Goal: Information Seeking & Learning: Learn about a topic

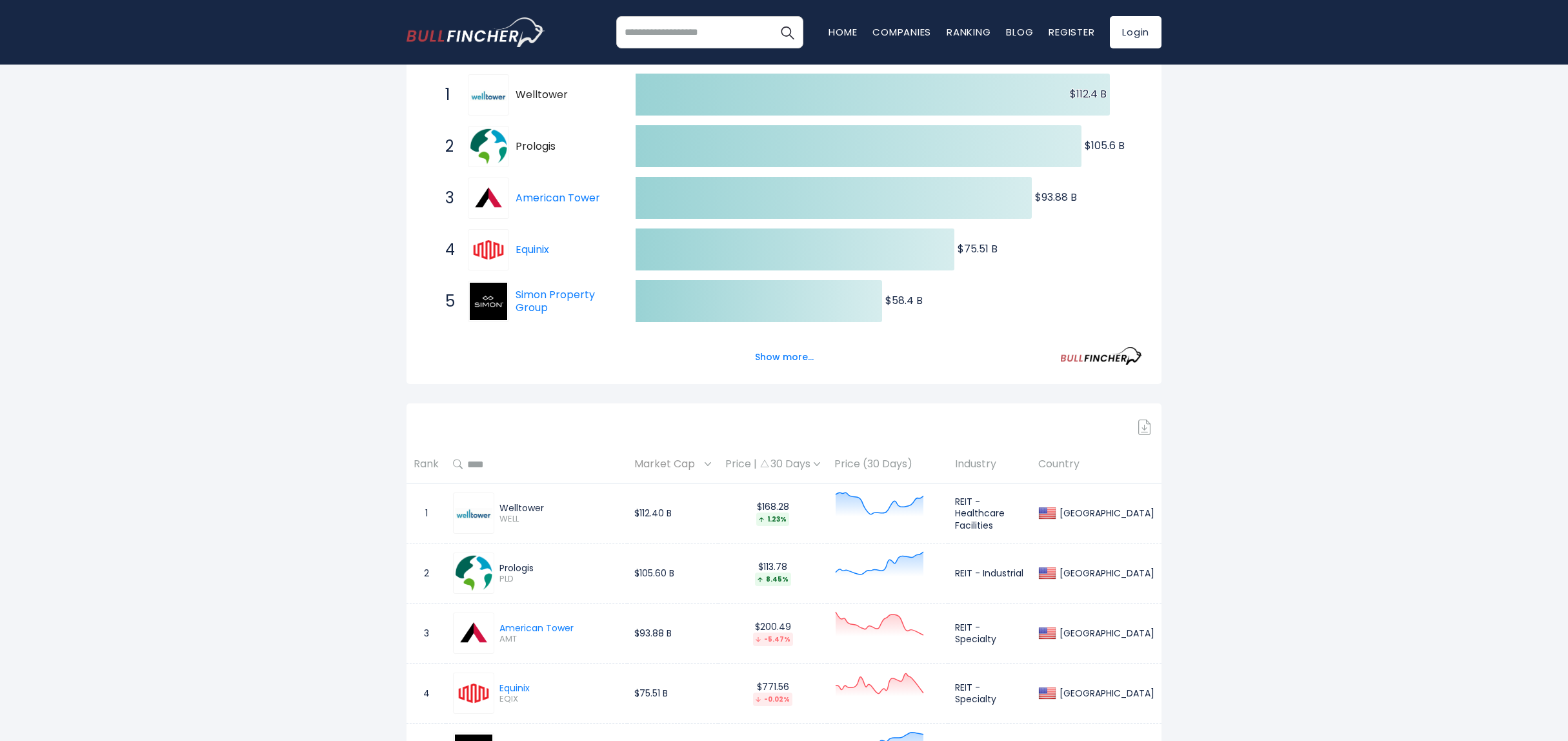
scroll to position [259, 0]
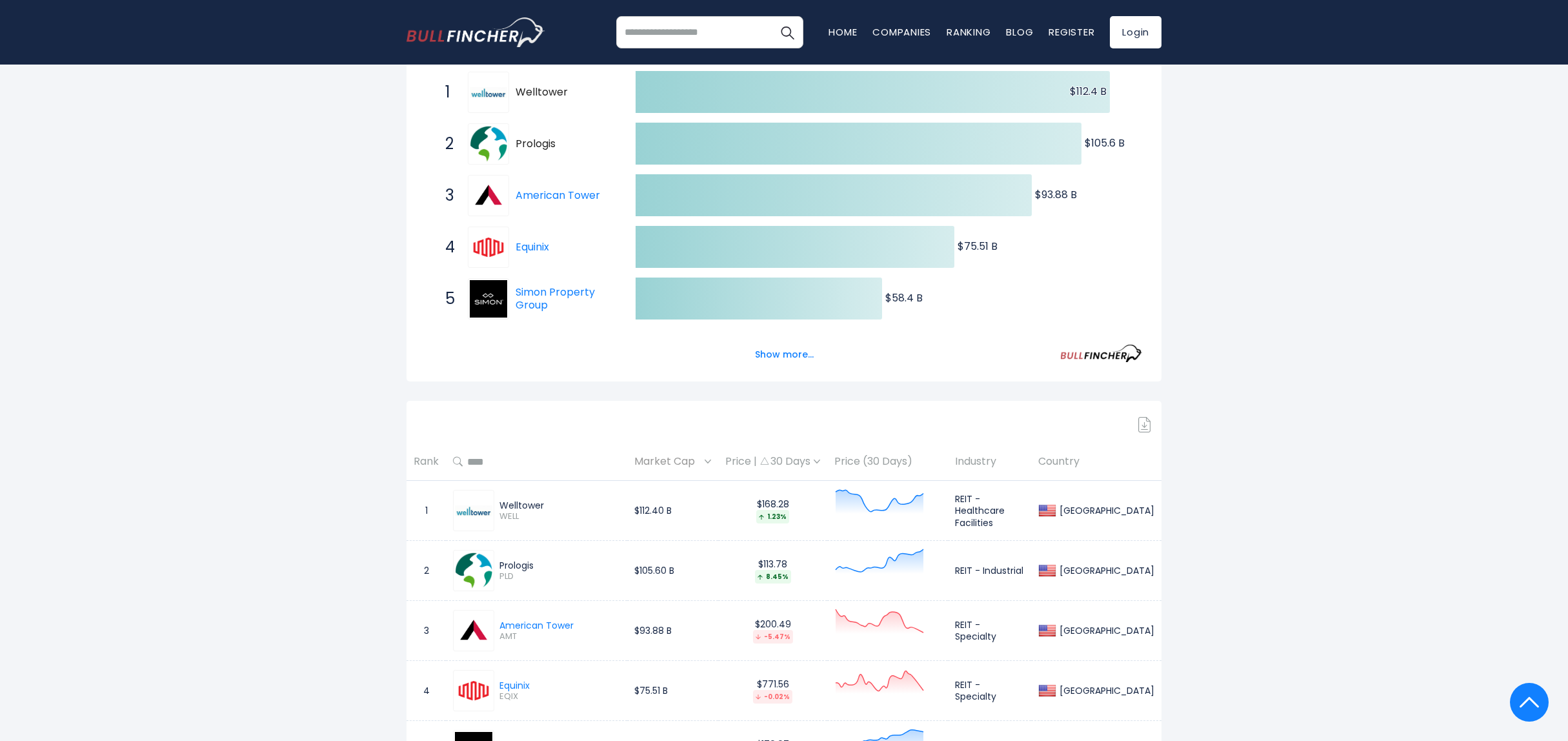
drag, startPoint x: 553, startPoint y: 502, endPoint x: 499, endPoint y: 502, distance: 54.0
click at [499, 502] on div "Welltower" at bounding box center [559, 505] width 120 height 12
drag, startPoint x: 499, startPoint y: 502, endPoint x: 527, endPoint y: 493, distance: 29.4
drag, startPoint x: 527, startPoint y: 493, endPoint x: 505, endPoint y: 506, distance: 25.6
copy div "Welltower"
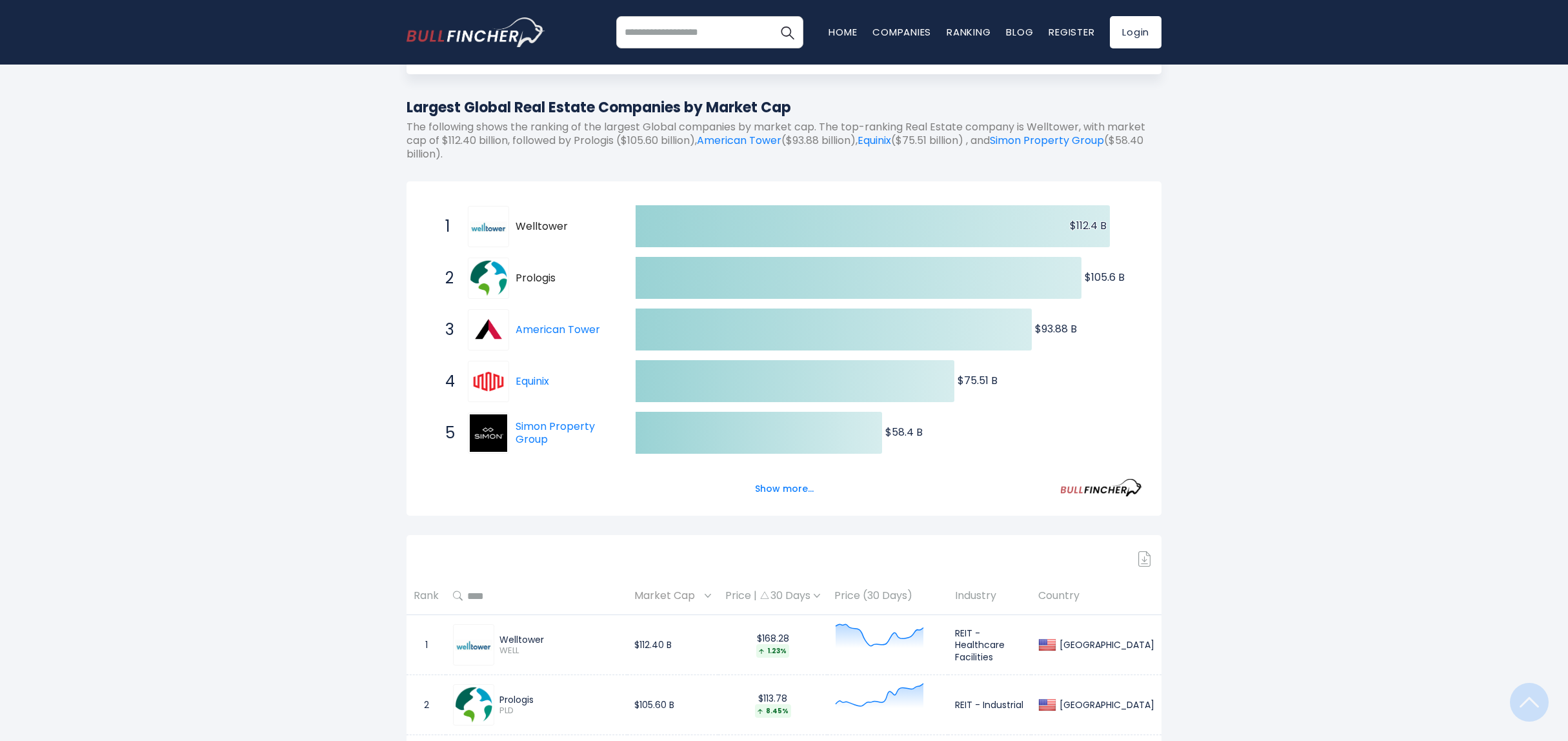
scroll to position [0, 0]
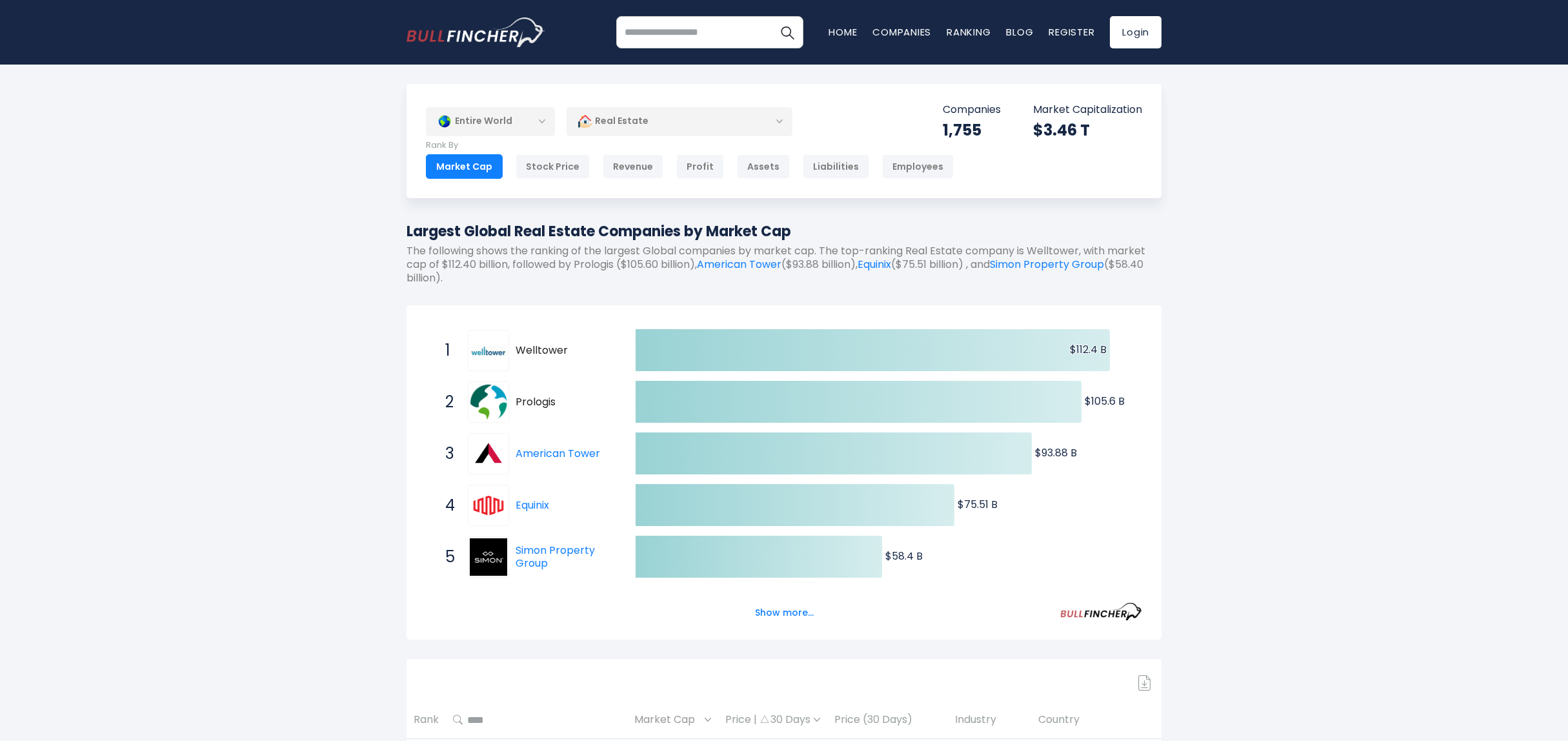
click at [645, 110] on div "Real Estate" at bounding box center [679, 121] width 226 height 29
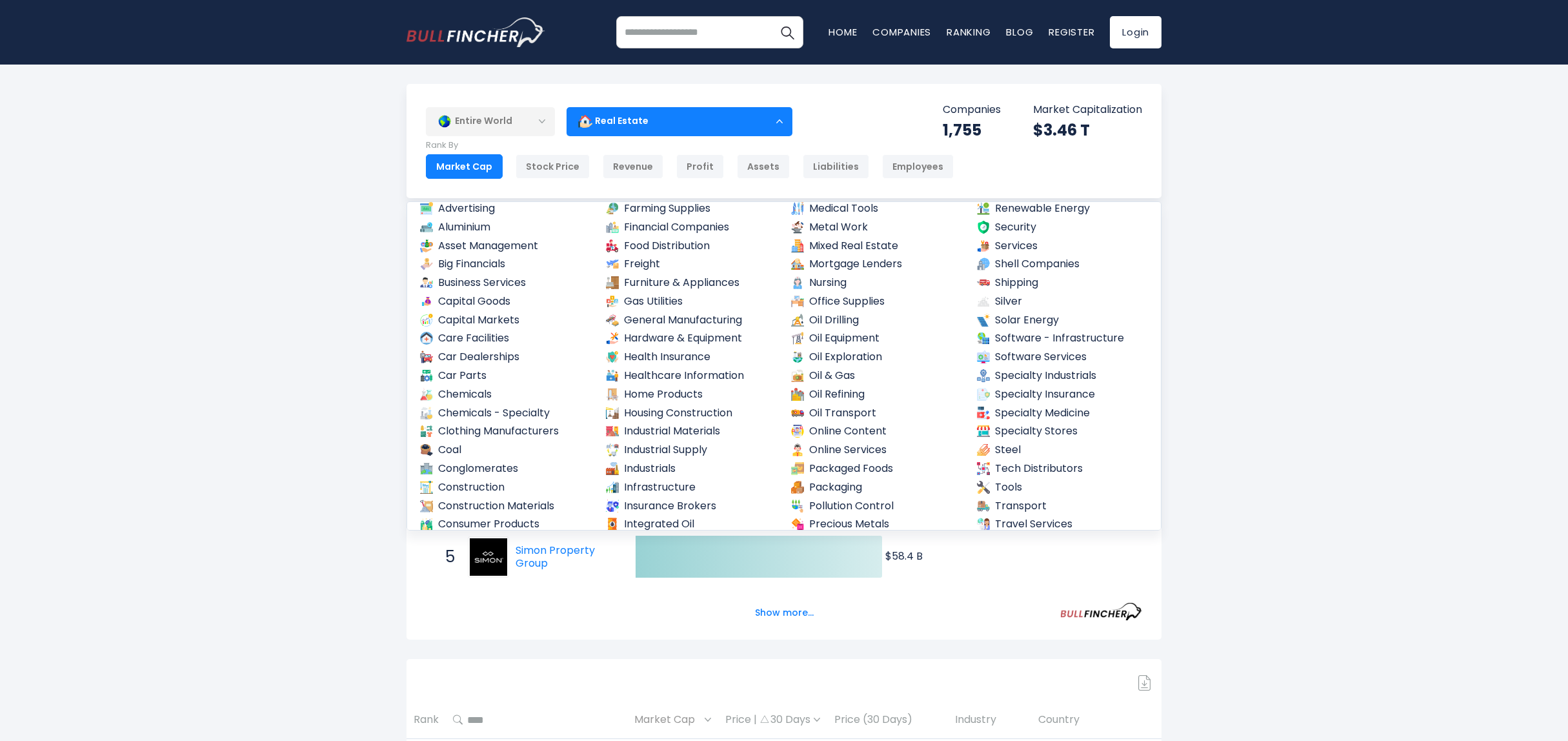
scroll to position [199, 0]
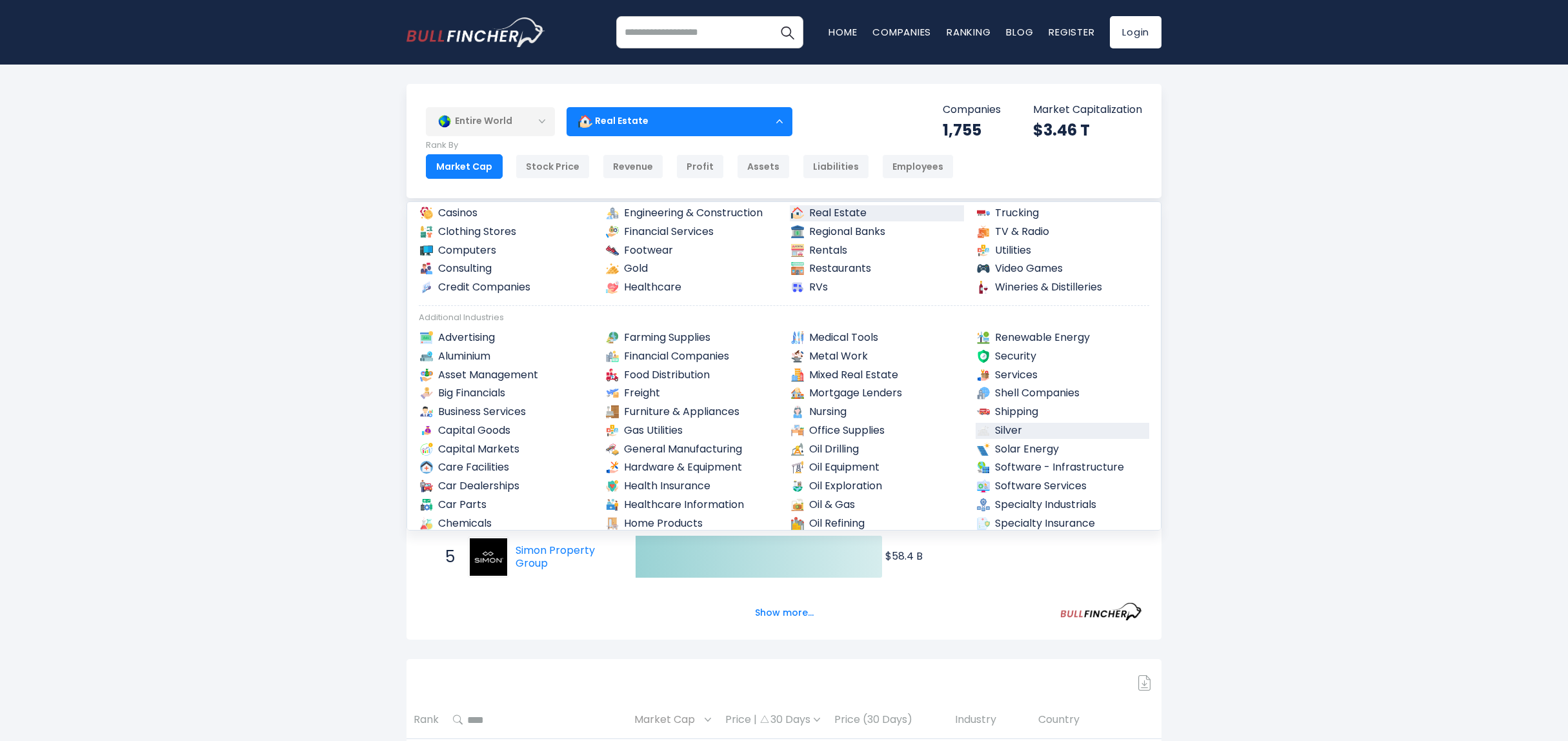
click at [1017, 431] on link "Silver" at bounding box center [1063, 431] width 174 height 16
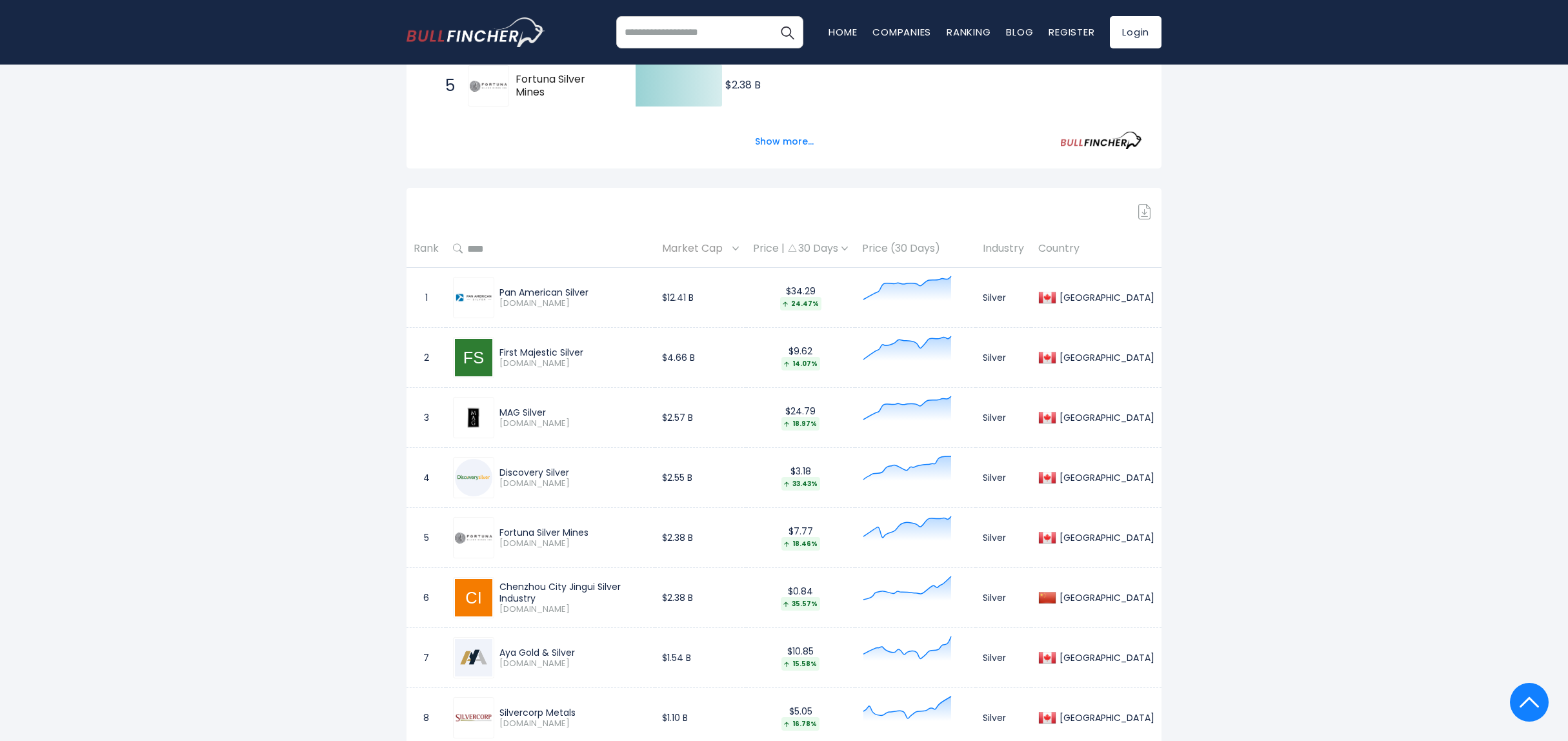
scroll to position [516, 0]
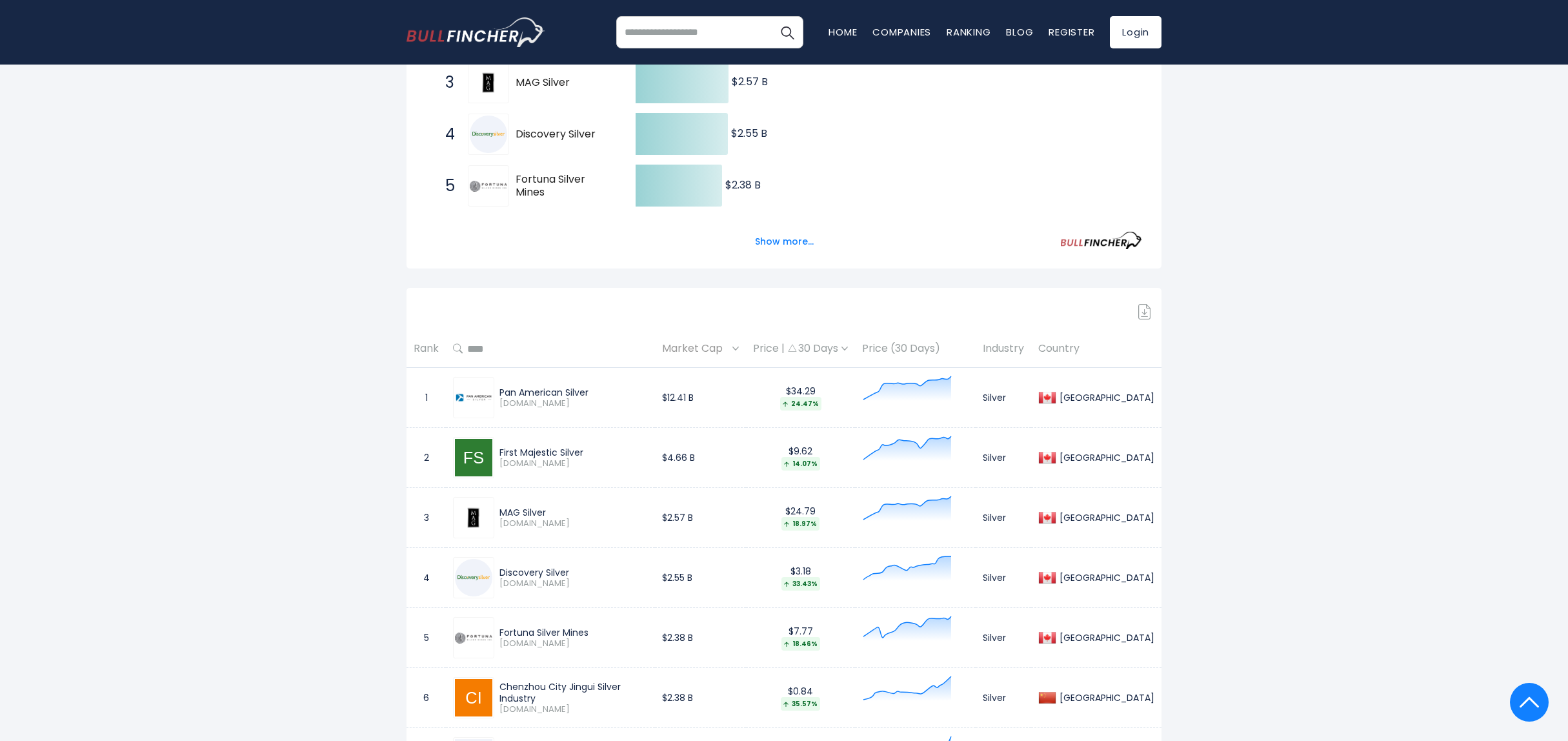
scroll to position [0, 0]
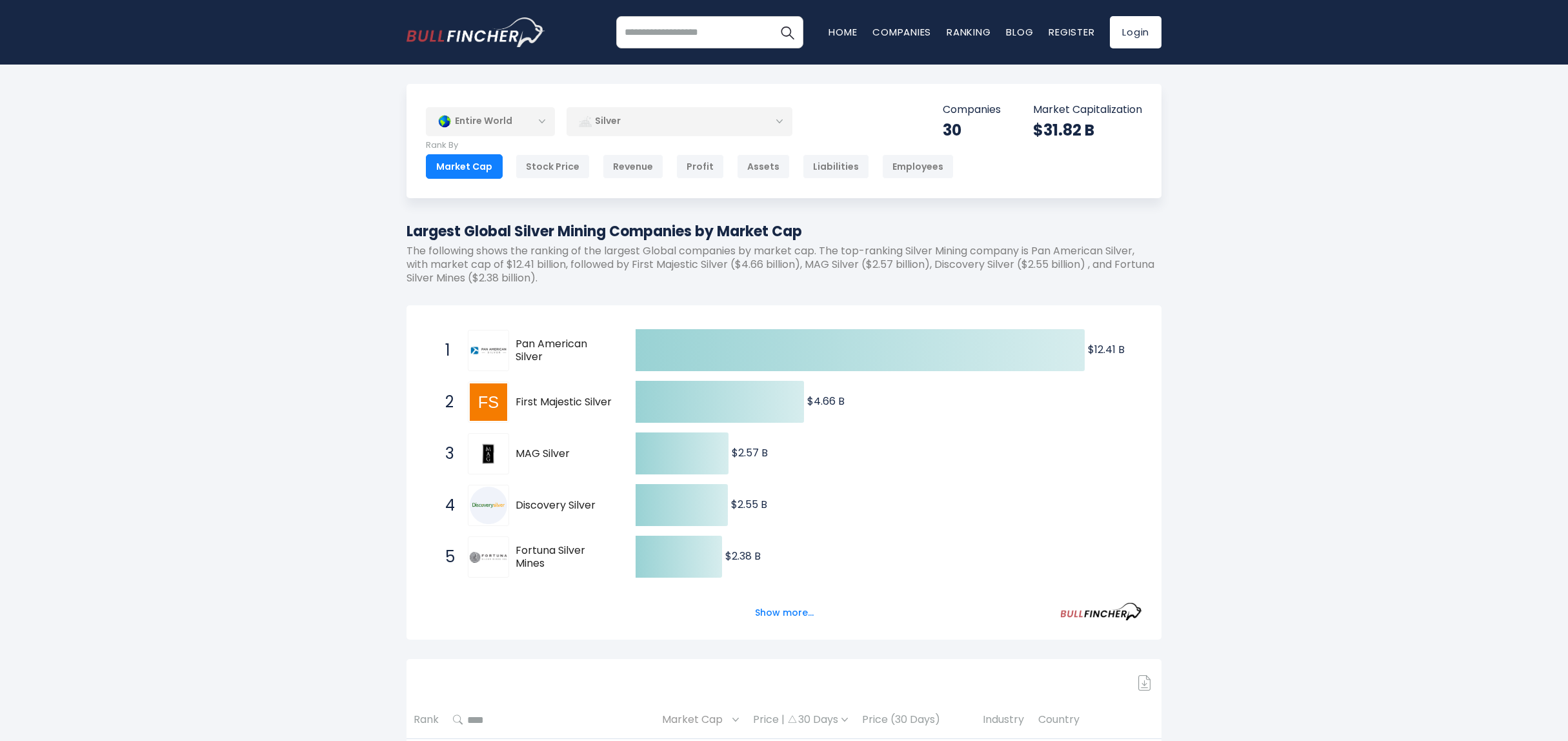
click at [645, 128] on div "Silver" at bounding box center [679, 121] width 226 height 29
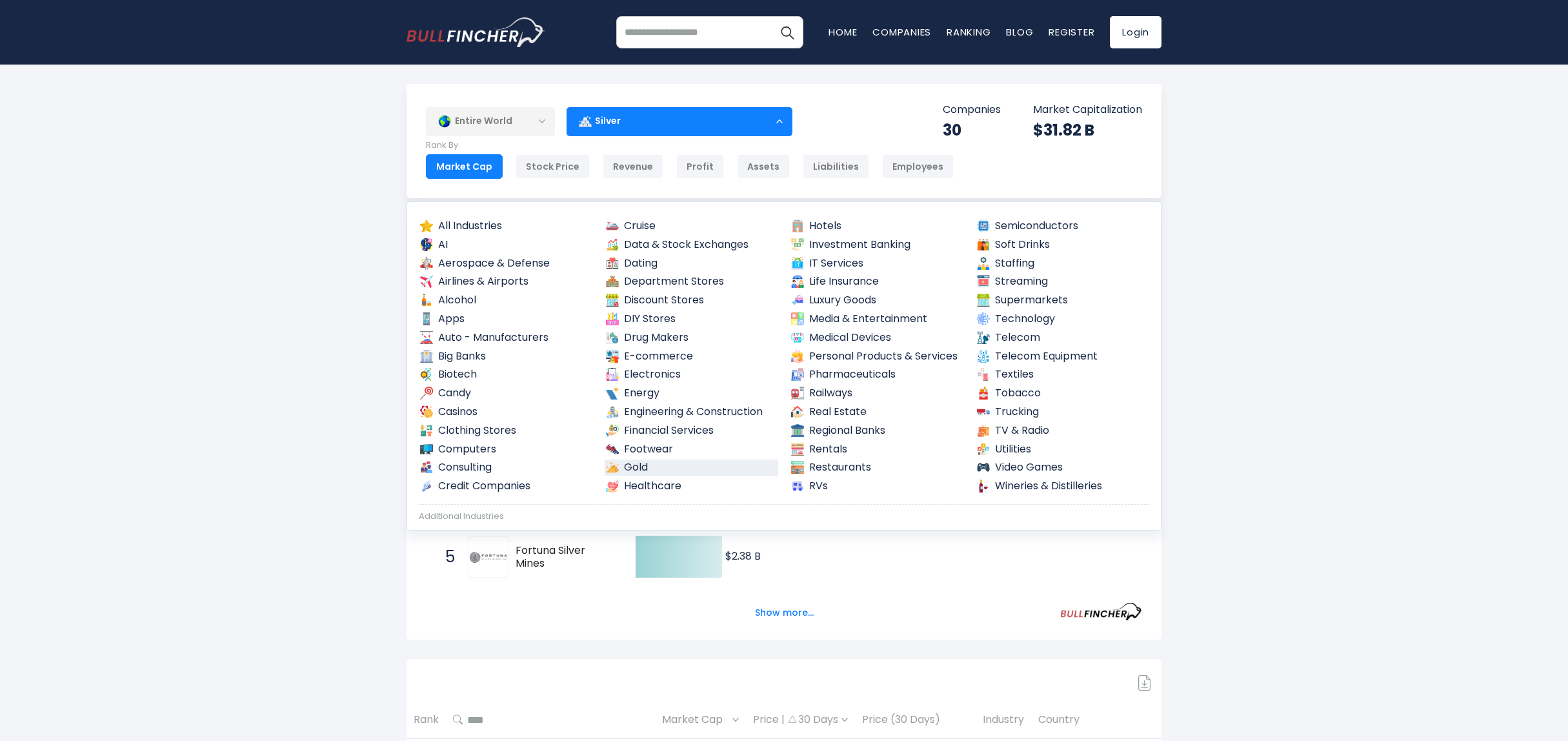
click at [640, 465] on link "Gold" at bounding box center [692, 467] width 174 height 16
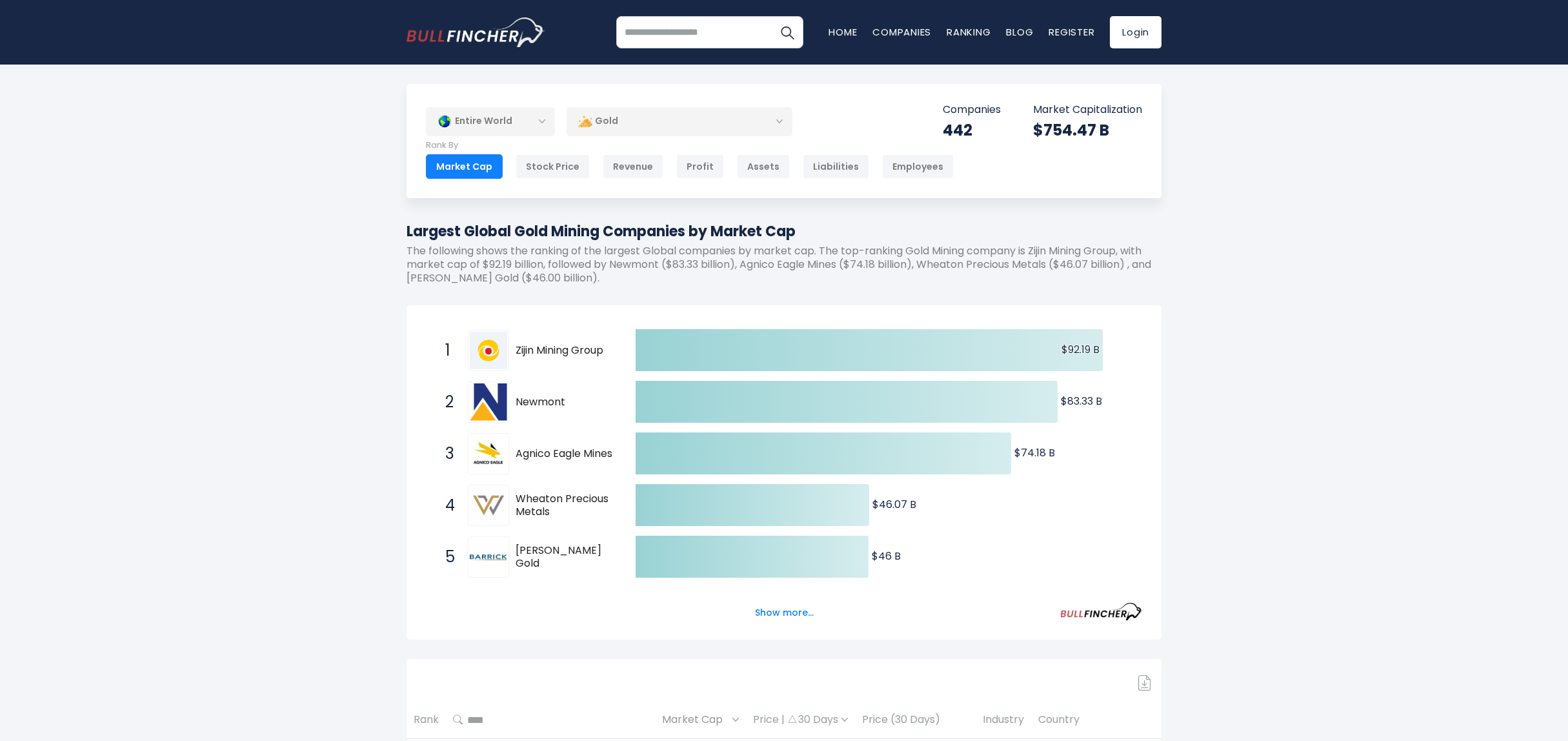
click at [630, 123] on div "Gold" at bounding box center [679, 121] width 226 height 29
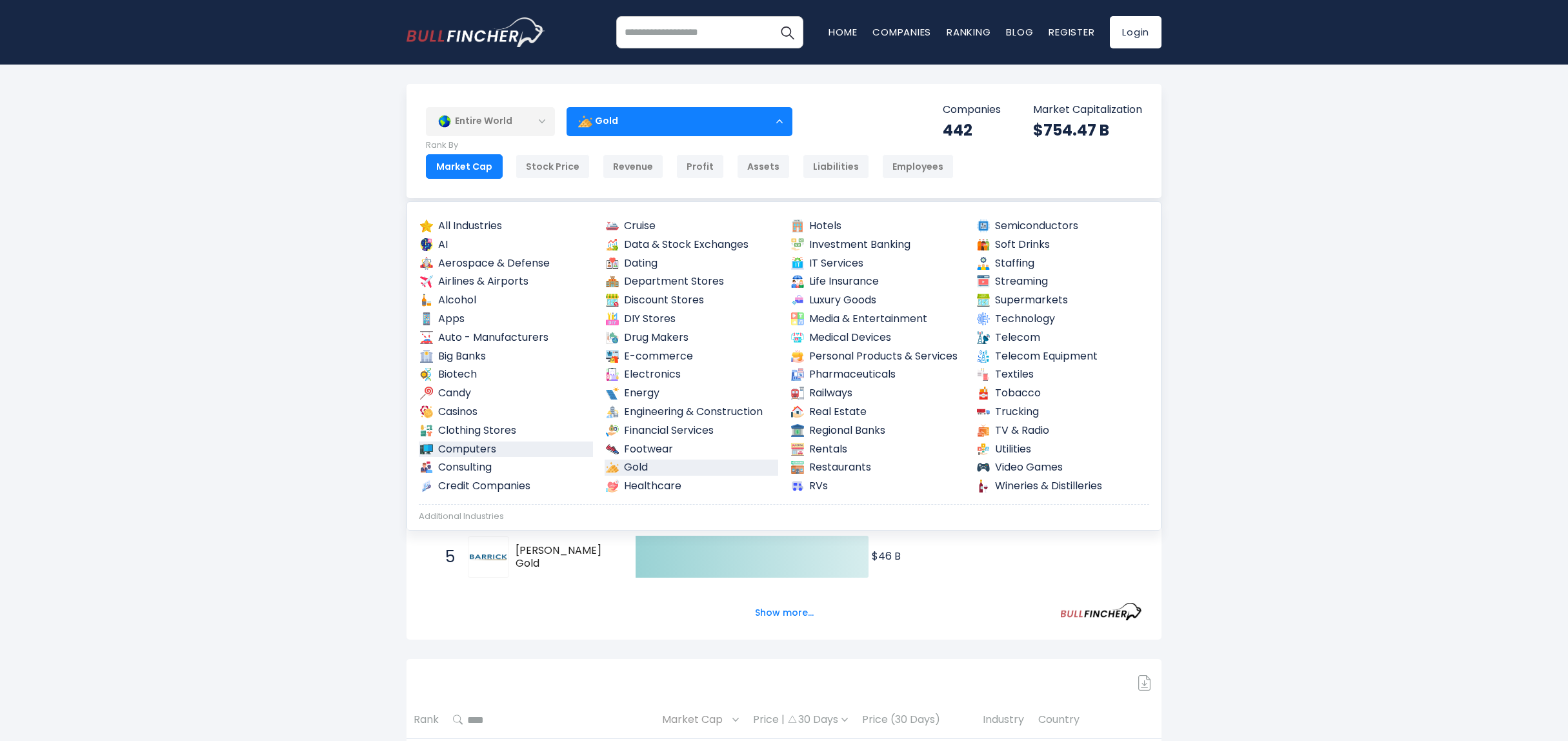
click at [483, 444] on link "Computers" at bounding box center [506, 449] width 174 height 16
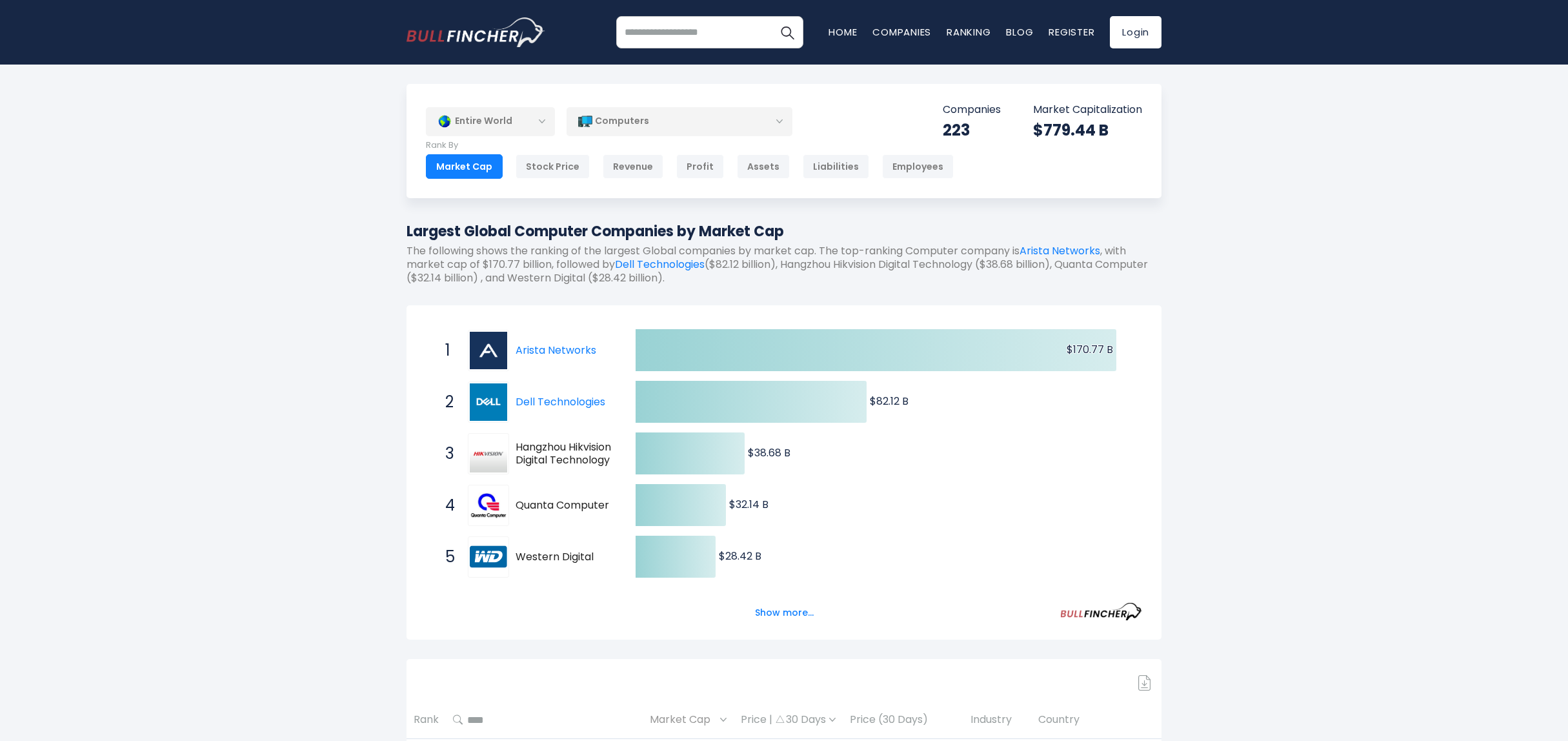
click at [637, 111] on div "Computers" at bounding box center [679, 121] width 226 height 29
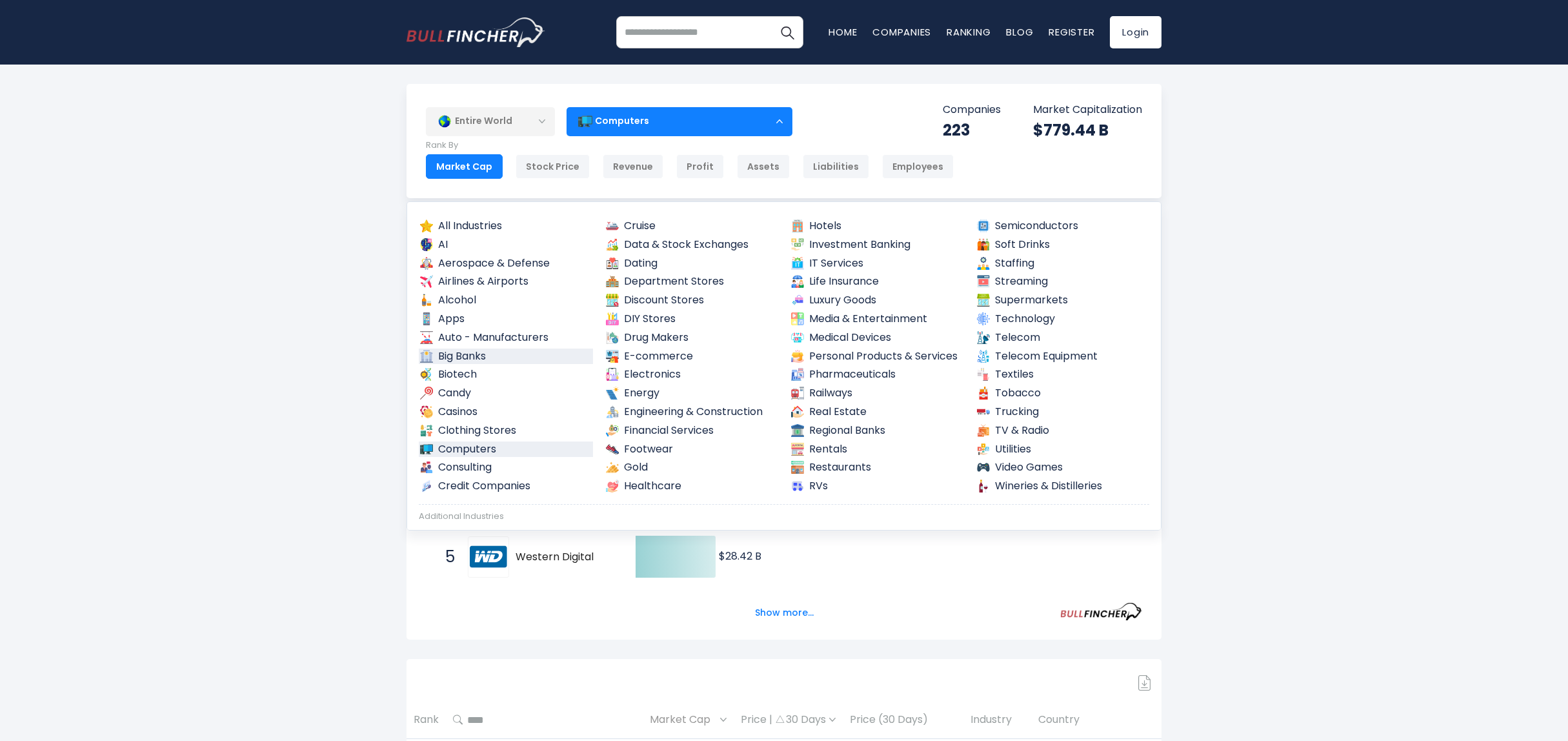
click at [469, 357] on link "Big Banks" at bounding box center [506, 357] width 174 height 16
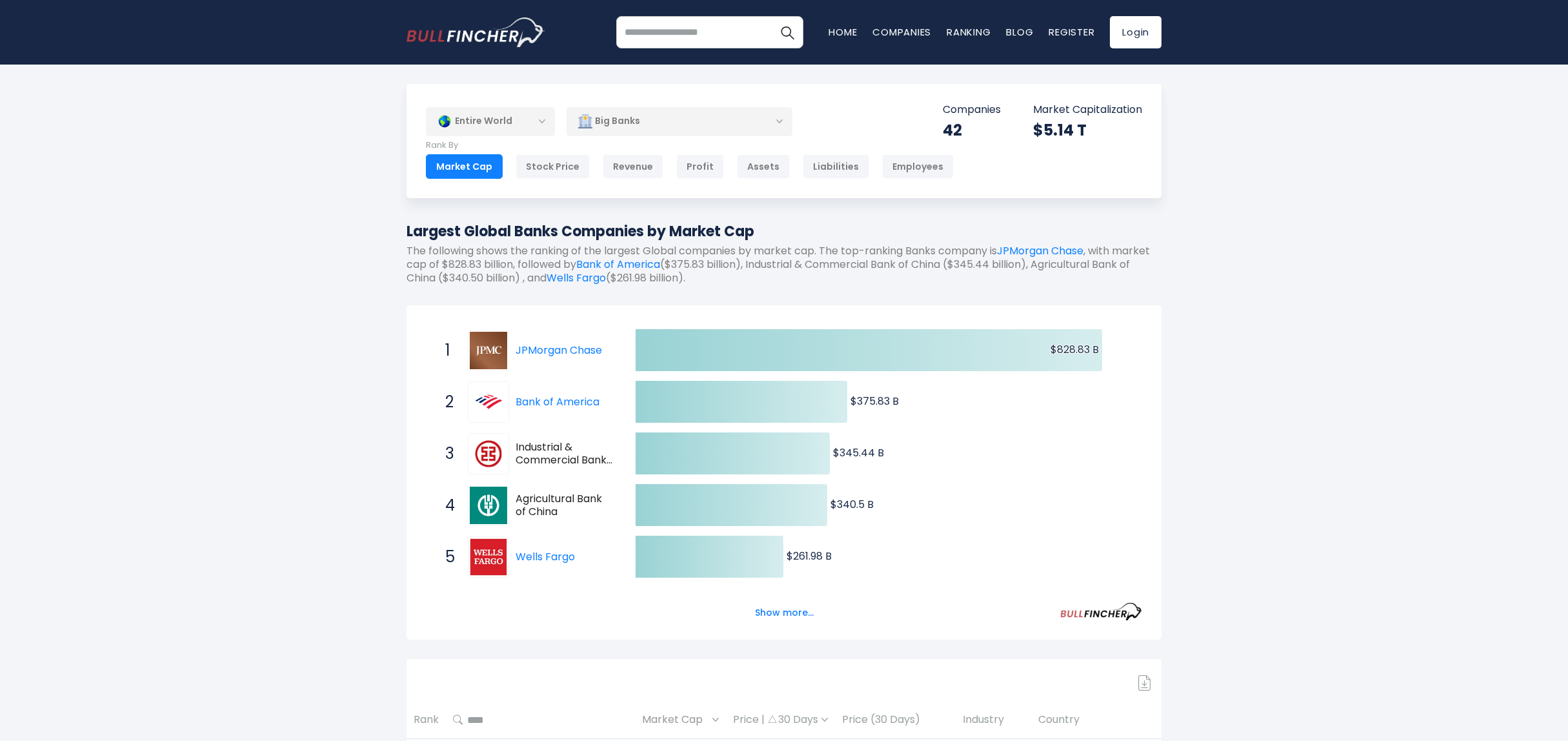
click at [632, 124] on div "Big Banks" at bounding box center [679, 121] width 226 height 29
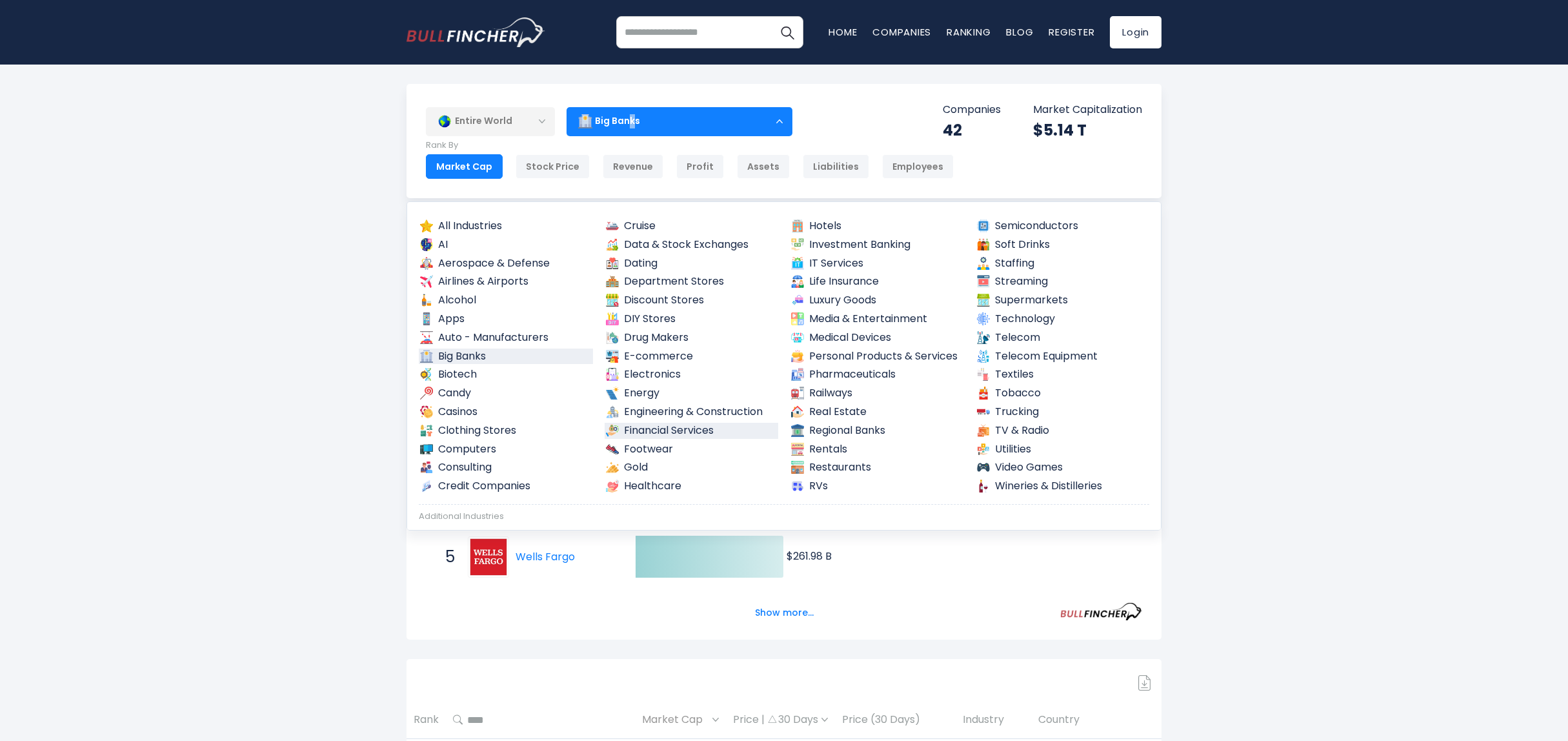
click at [676, 432] on link "Financial Services" at bounding box center [692, 431] width 174 height 16
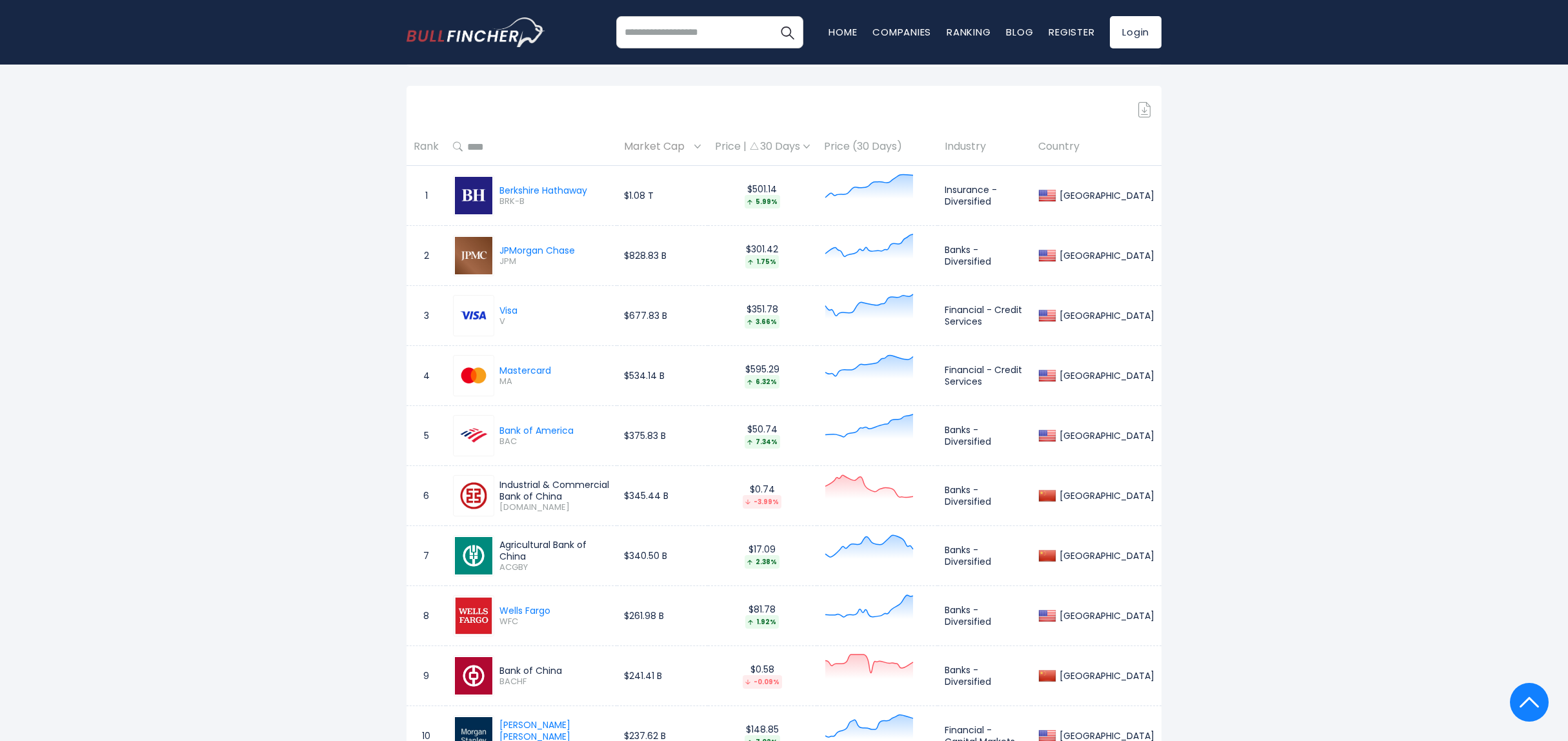
scroll to position [775, 0]
